Goal: Task Accomplishment & Management: Complete application form

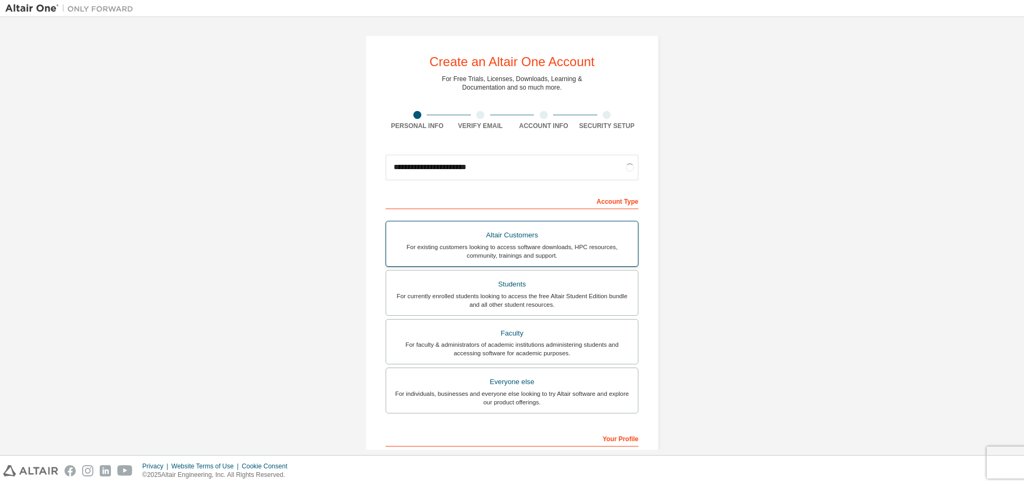
type input "**********"
click at [505, 228] on div "Altair Customers" at bounding box center [512, 235] width 239 height 15
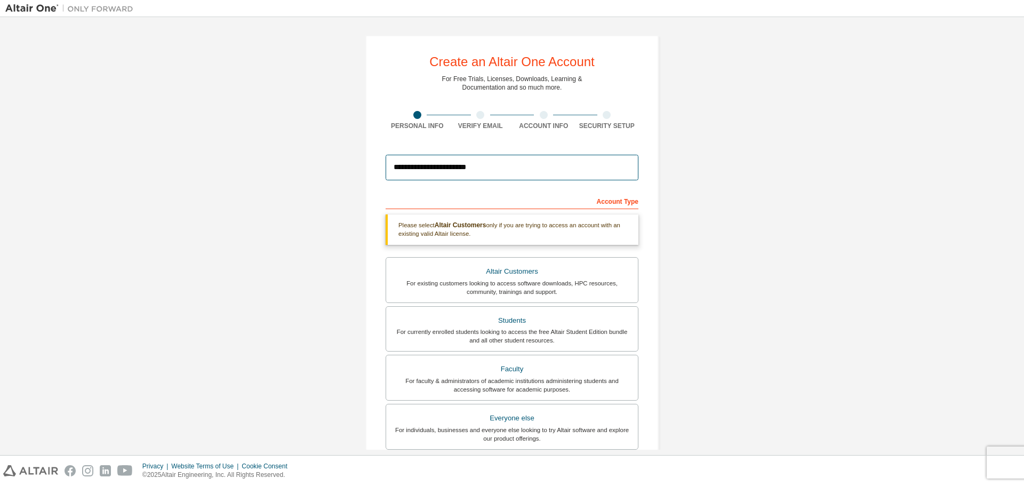
click at [481, 166] on input "**********" at bounding box center [512, 168] width 253 height 26
click at [510, 266] on div "Altair Customers" at bounding box center [512, 271] width 239 height 15
click at [374, 282] on div "**********" at bounding box center [511, 322] width 293 height 575
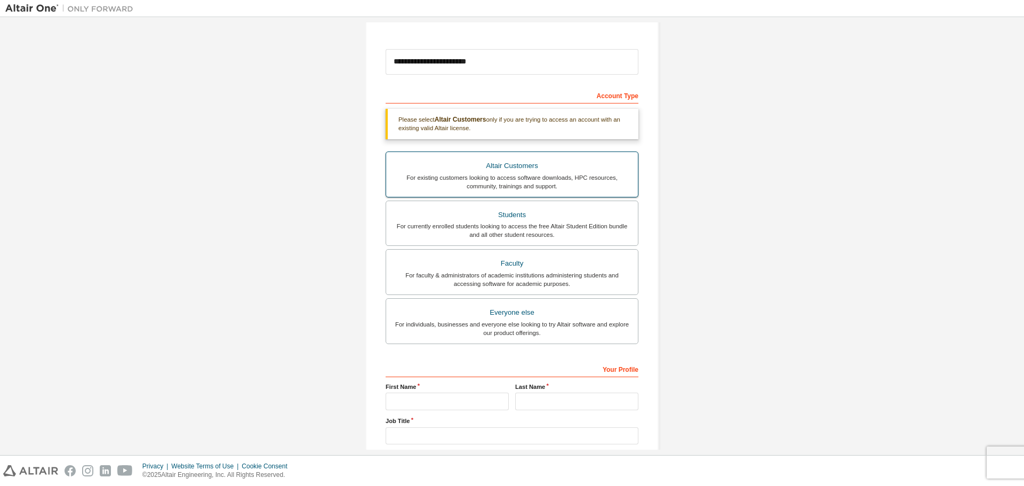
scroll to position [107, 0]
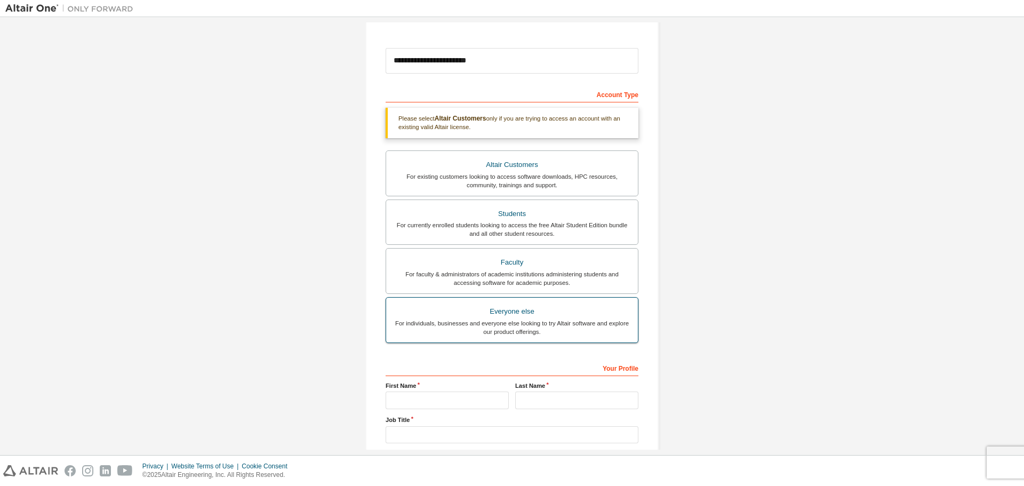
click at [453, 309] on div "Everyone else" at bounding box center [512, 311] width 239 height 15
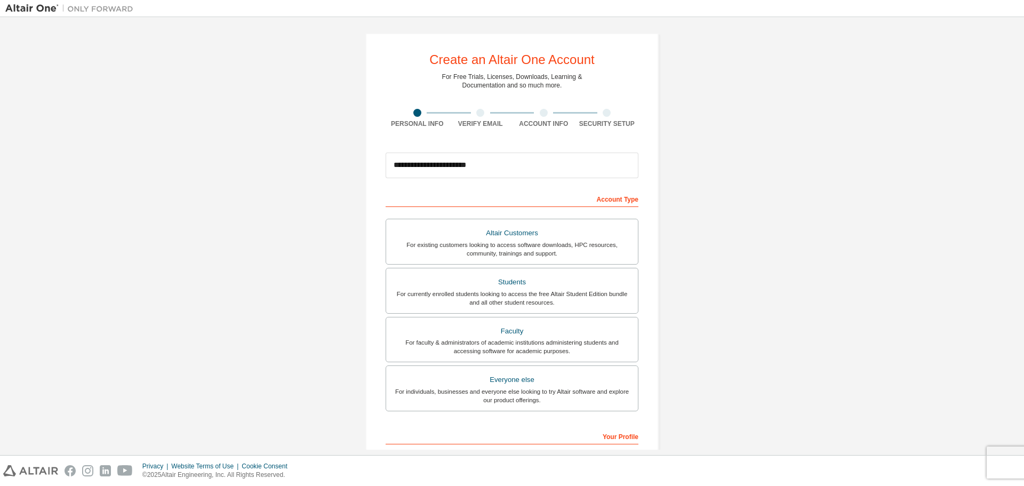
scroll to position [0, 0]
click at [471, 247] on div "For existing customers looking to access software downloads, HPC resources, com…" at bounding box center [512, 251] width 239 height 17
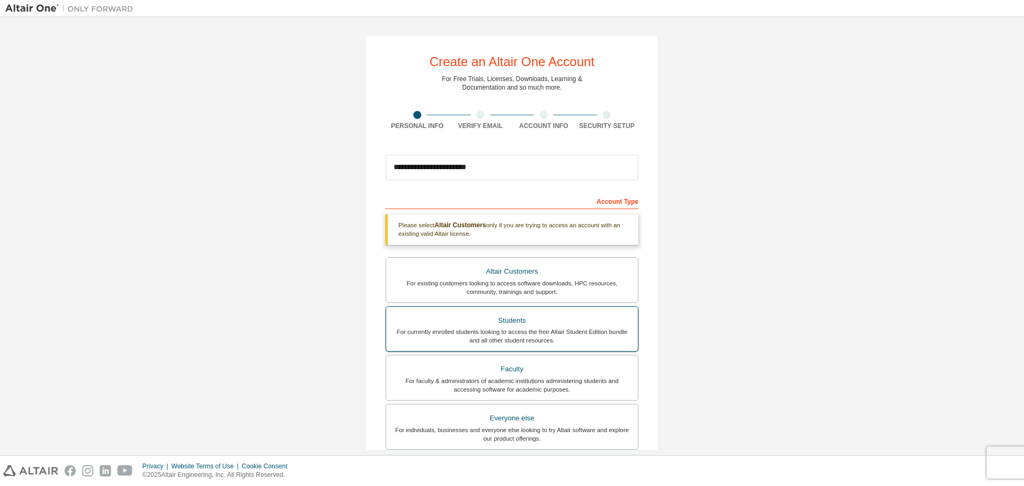
click at [477, 319] on div "Students" at bounding box center [512, 320] width 239 height 15
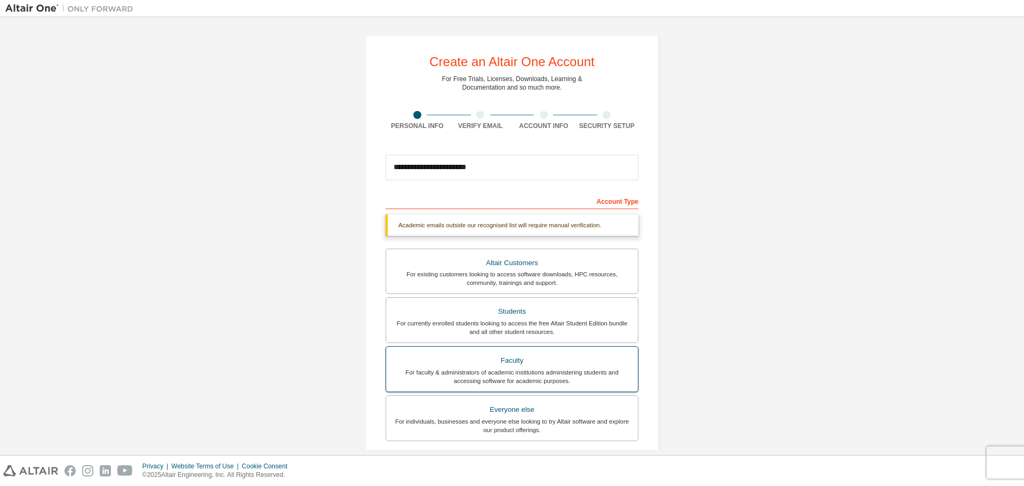
click at [474, 368] on div "For faculty & administrators of academic institutions administering students an…" at bounding box center [512, 376] width 239 height 17
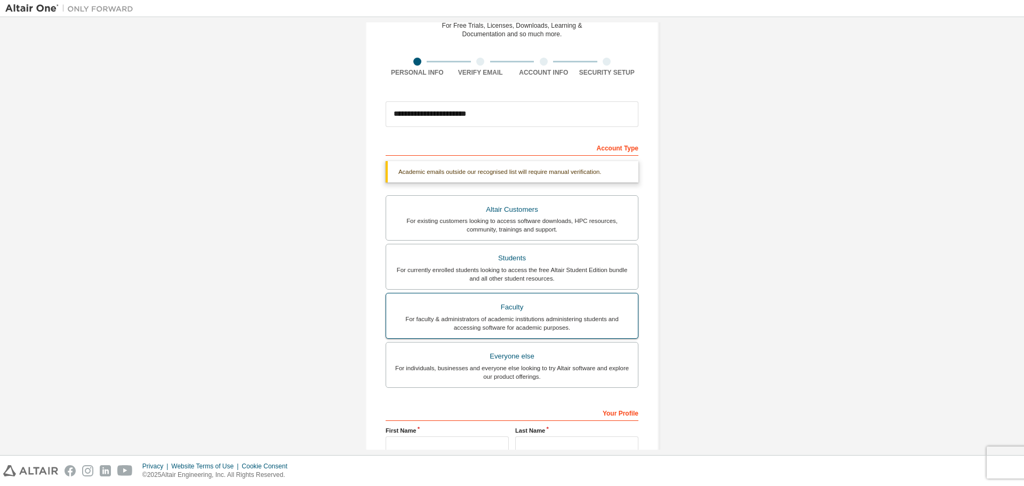
click at [474, 368] on div "For individuals, businesses and everyone else looking to try Altair software an…" at bounding box center [512, 372] width 239 height 17
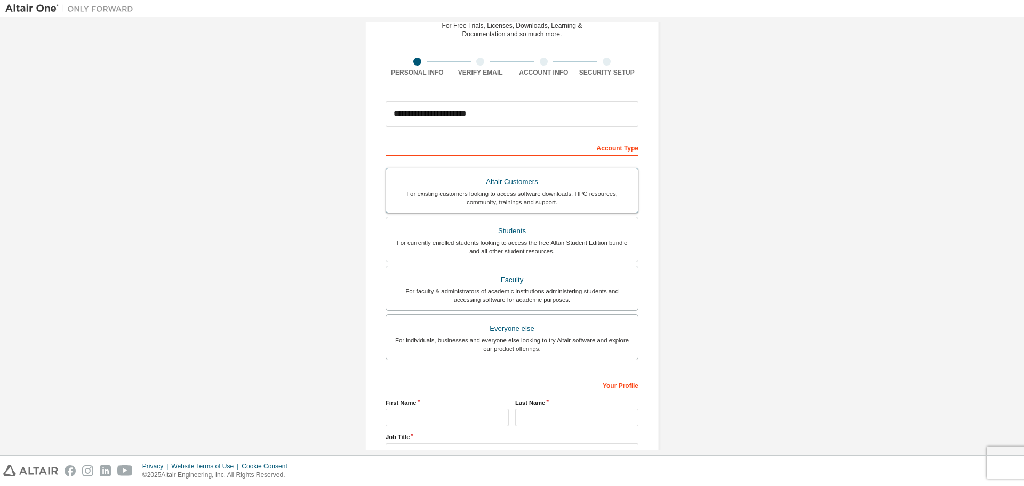
click at [480, 185] on div "Altair Customers" at bounding box center [512, 181] width 239 height 15
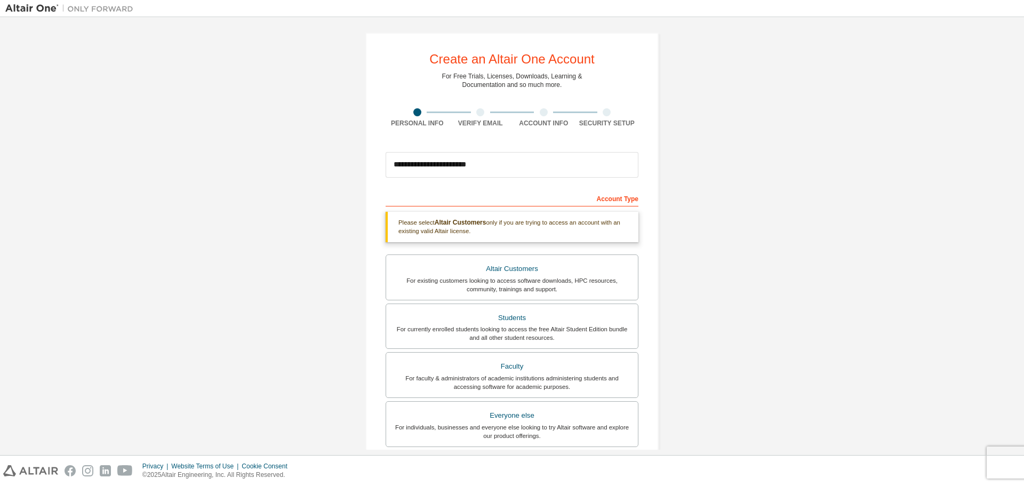
scroll to position [0, 0]
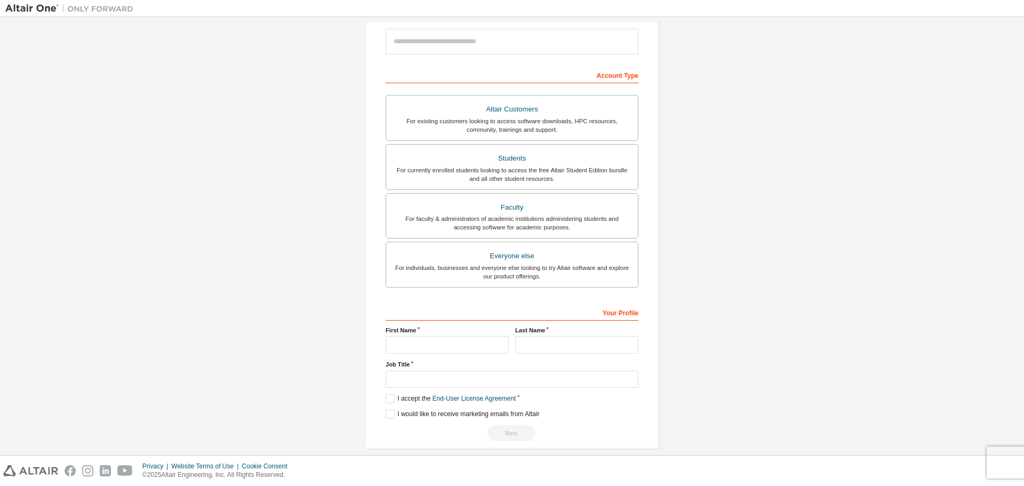
scroll to position [138, 0]
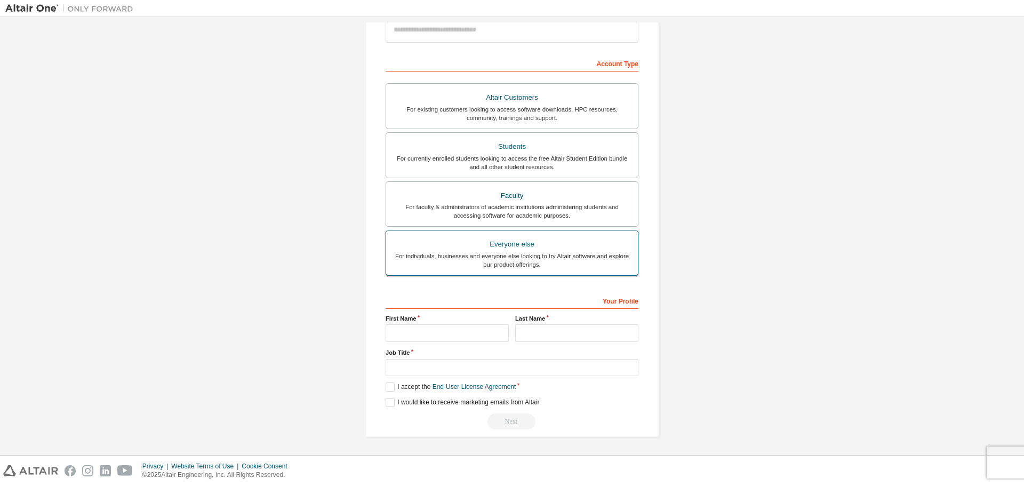
click at [530, 240] on div "Everyone else" at bounding box center [512, 244] width 239 height 15
